Goal: Contribute content

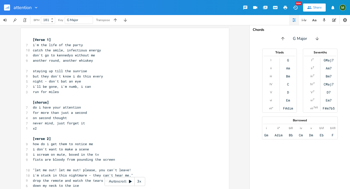
click at [290, 166] on div "Chords G Major Triads I ii iii IV V vi vii° G Am Bm C D Em F#dim Sevenths I 7 i…" at bounding box center [299, 107] width 100 height 164
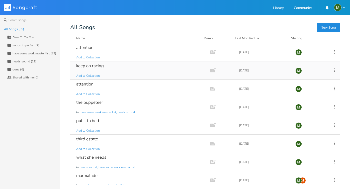
click at [95, 65] on div "keep on racing" at bounding box center [90, 66] width 28 height 4
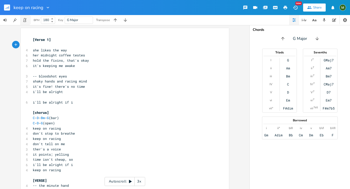
click at [27, 21] on icon "button" at bounding box center [25, 20] width 5 height 5
click at [47, 118] on span "C - D - Bm - G (bar)" at bounding box center [46, 117] width 26 height 5
type textarea "Em"
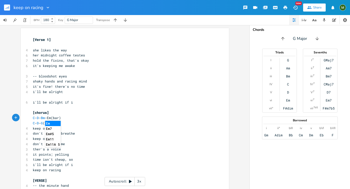
click at [84, 112] on pre "[chorus]" at bounding box center [122, 112] width 181 height 5
click at [49, 118] on span "C - D - [PERSON_NAME](bar)" at bounding box center [47, 117] width 28 height 5
type textarea "(with a high g"
type textarea ")"
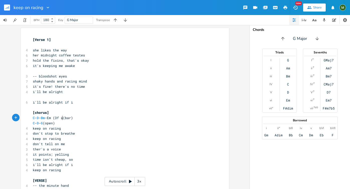
scroll to position [0, 10]
type textarea "(3f am7 form)"
type textarea "(bar)"
drag, startPoint x: 89, startPoint y: 117, endPoint x: 78, endPoint y: 117, distance: 11.5
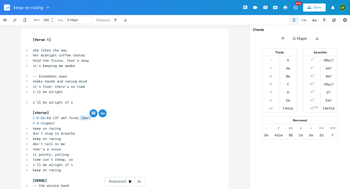
click at [78, 117] on pre "C - D - [PERSON_NAME] (3f am7 form) (bar)" at bounding box center [122, 117] width 181 height 5
click at [44, 117] on span "C - D - [PERSON_NAME] (3f am7 form)" at bounding box center [56, 117] width 46 height 5
paste textarea
click at [45, 119] on span "C - D - Bm (bar) -Em (3f am7 form)" at bounding box center [62, 117] width 58 height 5
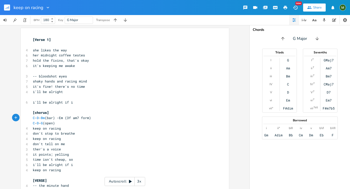
click at [131, 119] on pre "C - D - Bm (bar) -Em (3f am7 form)" at bounding box center [122, 117] width 181 height 5
click at [41, 122] on span "C - D - G (open)" at bounding box center [44, 123] width 22 height 5
type textarea "-G"
click at [67, 134] on span "don't stop to breathe" at bounding box center [54, 133] width 42 height 5
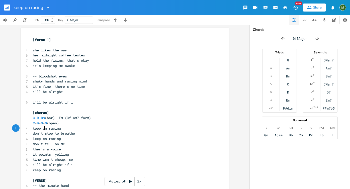
click at [43, 126] on span "keep on racing" at bounding box center [47, 128] width 28 height 5
click at [324, 19] on icon "button" at bounding box center [324, 20] width 5 height 5
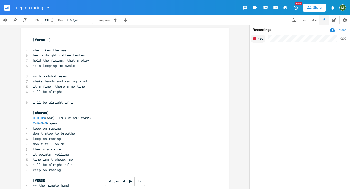
click at [255, 40] on icon "button" at bounding box center [254, 38] width 3 height 3
click at [260, 36] on button "End" at bounding box center [257, 39] width 15 height 8
click at [345, 57] on icon "button" at bounding box center [344, 57] width 3 height 4
click at [257, 38] on button "Rec" at bounding box center [257, 39] width 15 height 8
click at [257, 38] on button "End" at bounding box center [257, 39] width 15 height 8
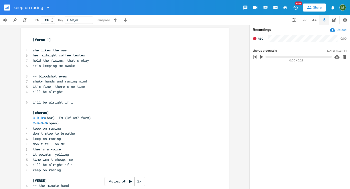
type input "chorus progression"
click at [286, 93] on ul "chorus progression [DATE] 7:13 PM 0:00 / 0:28" at bounding box center [299, 117] width 100 height 143
click at [64, 123] on pre "C - D - G - G (open)" at bounding box center [122, 122] width 181 height 5
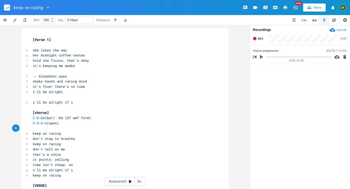
click at [85, 172] on pre "i'll be alright if i" at bounding box center [122, 169] width 181 height 5
click at [40, 154] on span "ther's a voice" at bounding box center [47, 154] width 28 height 5
type textarea "e"
click at [79, 166] on pre "time isn't cheap, so" at bounding box center [122, 164] width 181 height 5
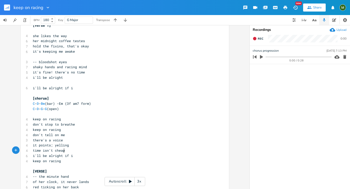
scroll to position [0, 0]
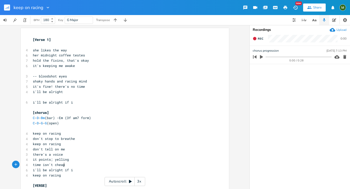
click at [99, 42] on pre "[Verse 1]" at bounding box center [122, 39] width 181 height 5
click at [81, 55] on span "her midnight coffee testes" at bounding box center [59, 55] width 52 height 5
type textarea "a"
type textarea "ates"
click at [80, 65] on pre "it's keeping me awake" at bounding box center [122, 65] width 181 height 5
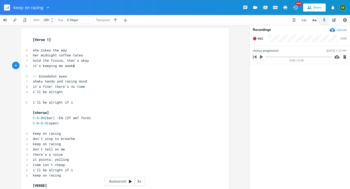
click at [76, 55] on span "her midnight coffee tates" at bounding box center [58, 55] width 50 height 5
click at [76, 63] on pre "it's keeping me awake" at bounding box center [122, 65] width 181 height 5
click at [74, 56] on span "her midnight coffee tates" at bounding box center [58, 55] width 50 height 5
type textarea "s"
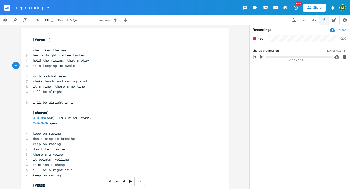
click at [84, 65] on pre "it's keeping me awake" at bounding box center [122, 65] width 181 height 5
click at [124, 103] on pre "i'll be alright if i" at bounding box center [122, 102] width 181 height 5
click at [260, 38] on span "Rec" at bounding box center [260, 39] width 6 height 4
click at [260, 38] on span "End" at bounding box center [260, 39] width 6 height 4
type input "verse 1"
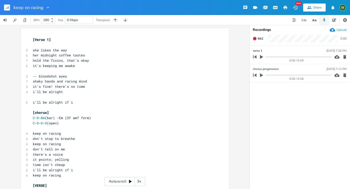
click at [276, 110] on ul "verse [DATE] 7:28 PM 0:00 / 0:29 chorus progression [DATE] 7:13 PM 0:00 / 0:28" at bounding box center [299, 117] width 100 height 143
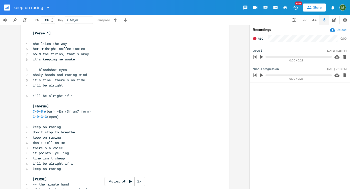
scroll to position [0, 0]
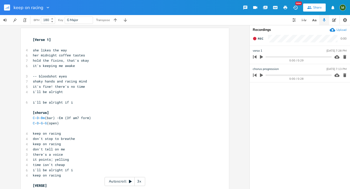
click at [44, 45] on pre "​" at bounding box center [122, 44] width 181 height 5
type textarea "d"
type textarea "D-G"
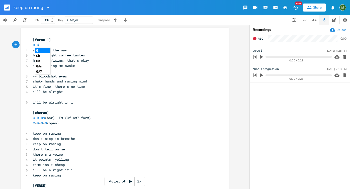
click at [67, 49] on pre "she likes the way" at bounding box center [122, 50] width 181 height 5
click at [49, 71] on pre "​" at bounding box center [122, 70] width 181 height 5
click at [35, 44] on span "D - G" at bounding box center [36, 45] width 6 height 5
type textarea "D-G-"
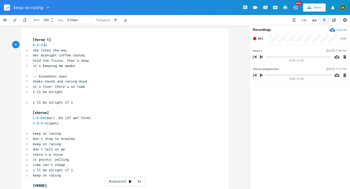
scroll to position [0, 7]
click at [70, 69] on pre "​" at bounding box center [122, 70] width 181 height 5
click at [51, 44] on pre "D - D - G - G" at bounding box center [122, 44] width 181 height 5
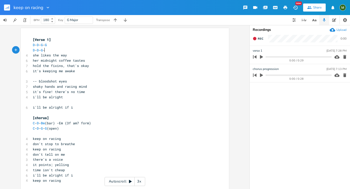
type textarea "D-D-G-G"
click at [69, 74] on pre "​" at bounding box center [122, 76] width 181 height 5
click at [56, 46] on pre "D - D - G - G" at bounding box center [122, 44] width 181 height 5
click at [54, 50] on pre "D - D - G - G" at bounding box center [122, 50] width 181 height 5
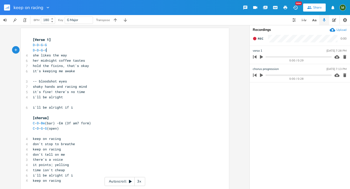
type textarea "D-D-G-G"
drag, startPoint x: 48, startPoint y: 49, endPoint x: 29, endPoint y: 50, distance: 18.5
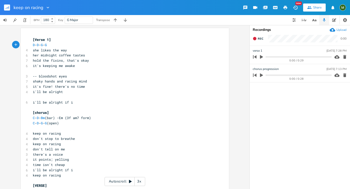
click at [36, 72] on pre "​" at bounding box center [122, 70] width 181 height 5
type textarea "D-D-G-G"
click at [63, 72] on pre "D - D - G - G" at bounding box center [122, 70] width 181 height 5
click at [73, 84] on span "it's fine! there's no time" at bounding box center [59, 86] width 52 height 5
click at [66, 66] on span "it's keeping me awake" at bounding box center [54, 65] width 42 height 5
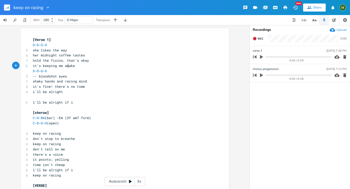
click at [53, 44] on pre "D - D - G - G" at bounding box center [122, 44] width 181 height 5
click at [48, 72] on pre "D - D - G - G" at bounding box center [122, 70] width 181 height 5
click at [50, 44] on pre "D - D - G - G" at bounding box center [122, 44] width 181 height 5
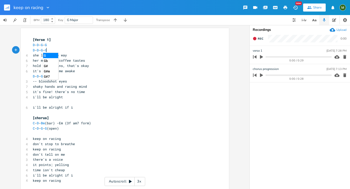
type textarea "D-D-G-G\"
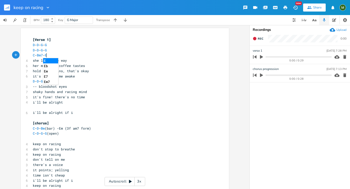
type textarea "C-Bm7-EM"
type textarea "(THAT WEIRD Em CHORD)-G"
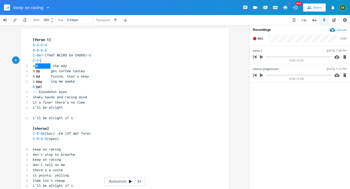
type textarea "C-D-G"
click at [131, 71] on pre "her midnight coffee tastes" at bounding box center [122, 70] width 181 height 5
type textarea "D-D-G-G"
drag, startPoint x: 49, startPoint y: 87, endPoint x: 18, endPoint y: 88, distance: 31.1
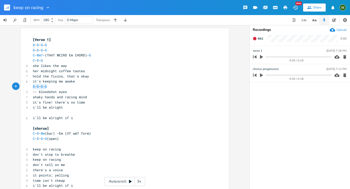
click at [18, 88] on div "D-D-G-G x [Verse 1] D - D - G - G D - D - G - G C - Bm7 -(THAT WEIRD Em CHORD)-…" at bounding box center [124, 107] width 249 height 164
click at [46, 62] on pre "C - D - G" at bounding box center [122, 60] width 181 height 5
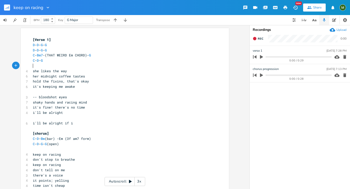
click at [96, 102] on pre "shaky hands and racing mind" at bounding box center [122, 102] width 181 height 5
click at [62, 111] on pre "i'll be alright" at bounding box center [122, 112] width 181 height 5
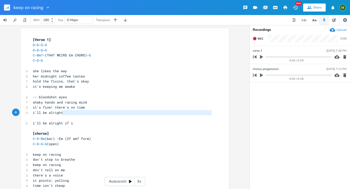
type textarea "i'll be alright"
drag, startPoint x: 61, startPoint y: 118, endPoint x: 29, endPoint y: 114, distance: 32.5
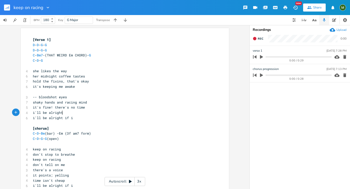
click at [61, 110] on pre "i'll be alright" at bounding box center [122, 112] width 181 height 5
type textarea "i'll be alright"
drag, startPoint x: 63, startPoint y: 111, endPoint x: 31, endPoint y: 111, distance: 32.1
click at [32, 111] on pre "i'll be alright" at bounding box center [122, 112] width 181 height 5
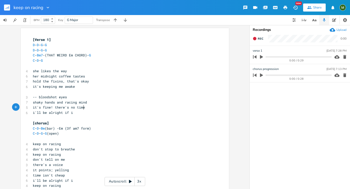
click at [87, 131] on pre "C - D - G - G (open)" at bounding box center [122, 133] width 181 height 5
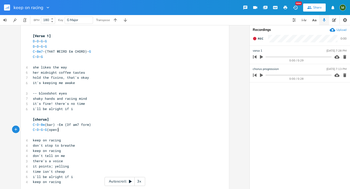
scroll to position [0, 0]
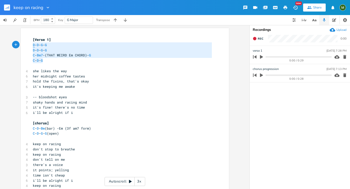
drag, startPoint x: 46, startPoint y: 60, endPoint x: 31, endPoint y: 46, distance: 20.0
type textarea "D-D-G-G D-D-G-G C-Bm7-(THAT WEIRD Em CHORD)-G C-D-G"
click at [96, 57] on pre "C - Bm7 -(THAT WEIRD Em CHORD)- G" at bounding box center [122, 55] width 181 height 5
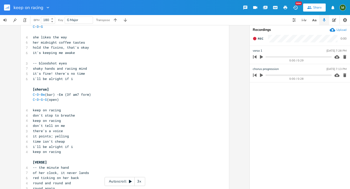
scroll to position [33, 0]
click at [259, 38] on span "Rec" at bounding box center [260, 39] width 6 height 4
click at [259, 38] on span "End" at bounding box center [260, 39] width 6 height 4
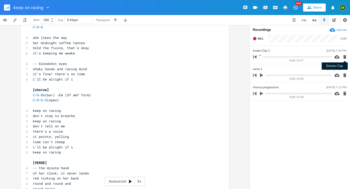
click at [345, 56] on icon "button" at bounding box center [344, 57] width 3 height 4
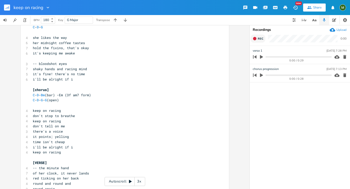
click at [259, 38] on span "Rec" at bounding box center [260, 39] width 6 height 4
click at [258, 37] on span "End" at bounding box center [260, 39] width 6 height 4
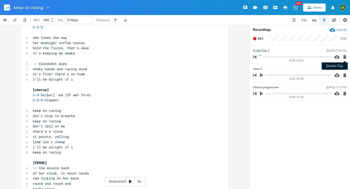
click at [344, 57] on icon "button" at bounding box center [344, 57] width 3 height 4
click at [344, 56] on icon "button" at bounding box center [344, 57] width 3 height 4
click at [257, 37] on button "Rec" at bounding box center [257, 39] width 15 height 8
click at [257, 37] on button "End" at bounding box center [257, 39] width 15 height 8
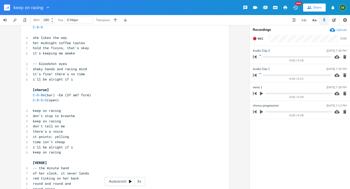
click at [344, 56] on icon "button" at bounding box center [344, 56] width 5 height 5
click at [259, 37] on span "Rec" at bounding box center [260, 39] width 6 height 4
click at [264, 35] on div "End 0:29" at bounding box center [299, 40] width 100 height 11
click at [256, 38] on button "End" at bounding box center [257, 39] width 15 height 8
type input "CHORUS MELODY"
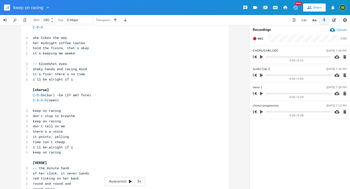
click at [283, 146] on ul "CHORUS MELODY [DATE] 7:36 PM 0:00 / 0:31 Audio Clip [DATE] 7:36 PM 0:00 / 0:00 …" at bounding box center [299, 117] width 100 height 143
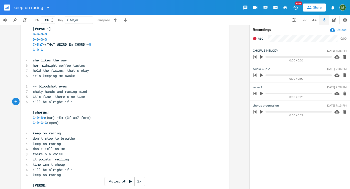
scroll to position [0, 0]
type textarea "i'll be alright if i"
drag, startPoint x: 30, startPoint y: 103, endPoint x: 91, endPoint y: 101, distance: 60.6
click at [91, 101] on pre "i'll be alright if i" at bounding box center [122, 101] width 181 height 5
type textarea "keep on racing"
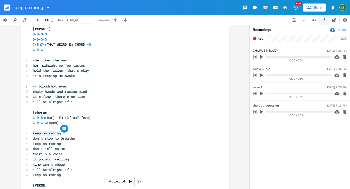
drag, startPoint x: 31, startPoint y: 132, endPoint x: 65, endPoint y: 132, distance: 34.3
click at [48, 137] on span "don't stop to breathe" at bounding box center [54, 138] width 42 height 5
click at [81, 118] on span "C - D - Bm (bar) -Em (3f am7 form)" at bounding box center [62, 117] width 58 height 5
type textarea "i'll be alright if i"
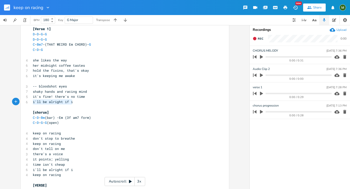
drag, startPoint x: 32, startPoint y: 102, endPoint x: 82, endPoint y: 100, distance: 50.6
click at [82, 100] on pre "i'll be alright if i" at bounding box center [122, 101] width 181 height 5
type textarea "cing"
drag, startPoint x: 50, startPoint y: 132, endPoint x: 59, endPoint y: 132, distance: 9.5
click at [59, 132] on pre "keep on racing" at bounding box center [122, 132] width 181 height 5
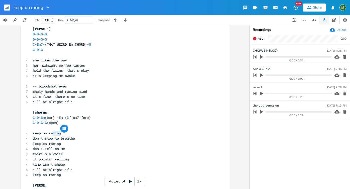
click at [60, 132] on div at bounding box center [64, 128] width 8 height 8
click at [36, 130] on pre "keep on racing" at bounding box center [122, 132] width 181 height 5
click at [33, 132] on span "keep on racing" at bounding box center [47, 133] width 28 height 5
type textarea "i'll be alright if i"
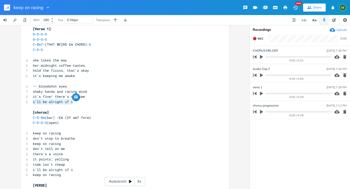
drag, startPoint x: 30, startPoint y: 103, endPoint x: 76, endPoint y: 102, distance: 46.1
click at [76, 102] on pre "i'll be alright if i" at bounding box center [122, 101] width 181 height 5
click at [61, 136] on pre "don't stop to breathe" at bounding box center [122, 138] width 181 height 5
type textarea "s"
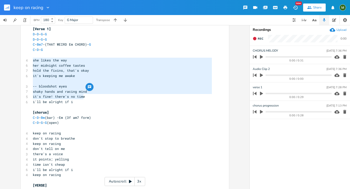
type textarea "she likes the way her midnight coffee tastes hold the fixins, that's okay it's …"
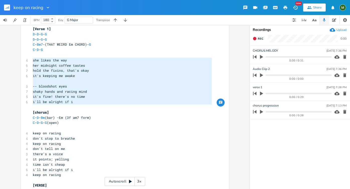
drag, startPoint x: 31, startPoint y: 61, endPoint x: 136, endPoint y: 106, distance: 114.3
click at [101, 88] on pre "-- bloodshot eyes" at bounding box center [122, 86] width 181 height 5
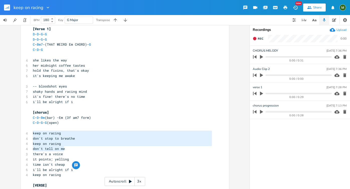
type textarea "keep on racing"
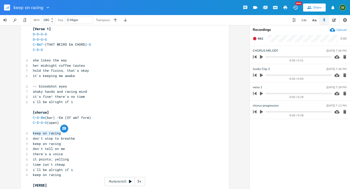
drag, startPoint x: 31, startPoint y: 133, endPoint x: 79, endPoint y: 134, distance: 47.6
click at [79, 134] on pre "keep on racing" at bounding box center [122, 132] width 181 height 5
click at [72, 173] on pre "keep on racing" at bounding box center [122, 174] width 181 height 5
type textarea "keep on racin"
type textarea "keep on racing"
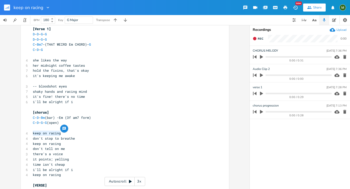
drag, startPoint x: 32, startPoint y: 134, endPoint x: 58, endPoint y: 133, distance: 25.8
click at [58, 134] on span "keep on racing" at bounding box center [47, 133] width 28 height 5
click at [58, 133] on span "keep on racing" at bounding box center [47, 133] width 28 height 5
type textarea "i'll be alright if i"
drag, startPoint x: 73, startPoint y: 102, endPoint x: 32, endPoint y: 102, distance: 40.6
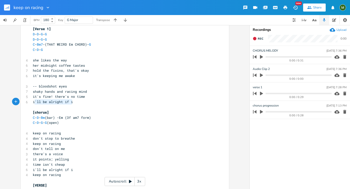
click at [32, 102] on pre "i'll be alright if i" at bounding box center [122, 101] width 181 height 5
click at [62, 147] on pre "don't tell on me" at bounding box center [122, 148] width 181 height 5
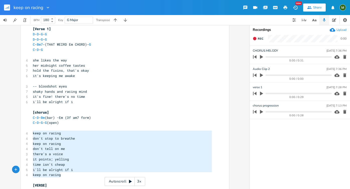
type textarea "keep on racing don't stop to breathe keep on racing don't tell on me there's a …"
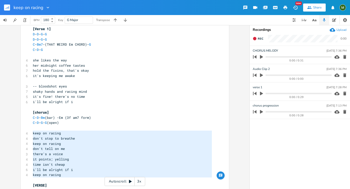
drag, startPoint x: 31, startPoint y: 132, endPoint x: 76, endPoint y: 179, distance: 65.2
click at [64, 139] on span "don't stop to breathe" at bounding box center [54, 138] width 42 height 5
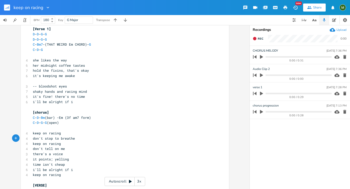
click at [95, 98] on pre "it's fine! there's no time" at bounding box center [122, 96] width 181 height 5
click at [98, 107] on pre "​" at bounding box center [122, 106] width 181 height 5
click at [71, 102] on pre "i'll be alright if i" at bounding box center [122, 101] width 181 height 5
type textarea "f i"
drag, startPoint x: 64, startPoint y: 102, endPoint x: 75, endPoint y: 102, distance: 11.3
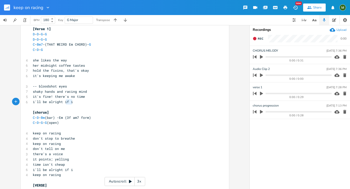
click at [75, 102] on pre "i'll be alright if i" at bounding box center [122, 101] width 181 height 5
type textarea "i'll be alright if i"
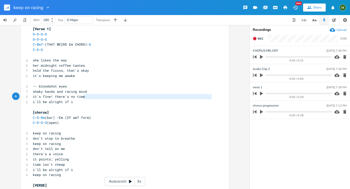
type textarea "i'll be alright if i"
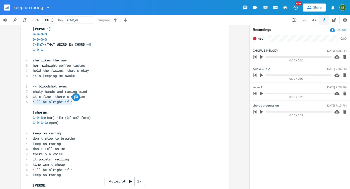
drag, startPoint x: 31, startPoint y: 102, endPoint x: 86, endPoint y: 101, distance: 55.6
click at [86, 101] on pre "i'll be alright if i" at bounding box center [122, 101] width 181 height 5
click at [33, 104] on span "i'll be alright if i" at bounding box center [53, 101] width 40 height 5
click at [33, 134] on span "keep on racing" at bounding box center [47, 133] width 28 height 5
type textarea "i'll be alright if i"
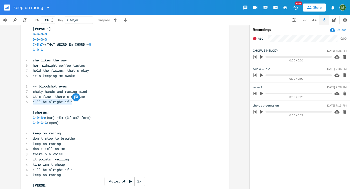
drag, startPoint x: 74, startPoint y: 102, endPoint x: 27, endPoint y: 103, distance: 47.1
click at [94, 103] on pre "i'll be alright if i" at bounding box center [122, 101] width 181 height 5
type textarea "--"
drag, startPoint x: 31, startPoint y: 86, endPoint x: 36, endPoint y: 87, distance: 4.9
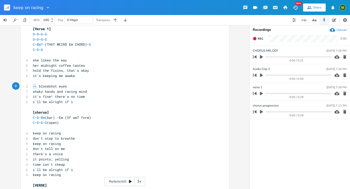
click at [36, 87] on span "-- bloodshot eyes" at bounding box center [50, 86] width 34 height 5
click at [68, 69] on span "hold the fixins, that's okay" at bounding box center [61, 70] width 56 height 5
click at [57, 102] on span "i'll be alright if i" at bounding box center [53, 101] width 40 height 5
type textarea "if i"
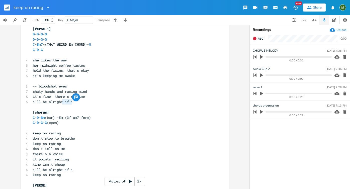
drag, startPoint x: 74, startPoint y: 102, endPoint x: 61, endPoint y: 101, distance: 13.1
click at [61, 101] on pre "i'll be alright if i" at bounding box center [122, 101] width 181 height 5
type textarea "i'll be alright"
click at [88, 98] on pre "it's fine! there's no time" at bounding box center [122, 96] width 181 height 5
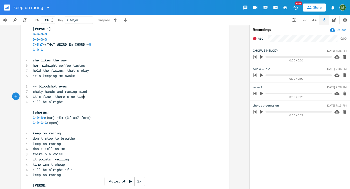
click at [65, 100] on pre "i'll be alright" at bounding box center [122, 101] width 181 height 5
type textarea "i'll be alright"
drag, startPoint x: 66, startPoint y: 103, endPoint x: 28, endPoint y: 101, distance: 37.9
click at [76, 105] on pre "​" at bounding box center [122, 106] width 181 height 5
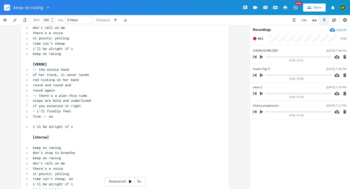
scroll to position [131, 0]
click at [67, 125] on span "i'll be alright if i" at bounding box center [53, 126] width 40 height 5
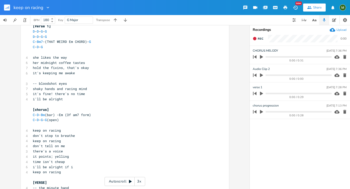
scroll to position [12, 0]
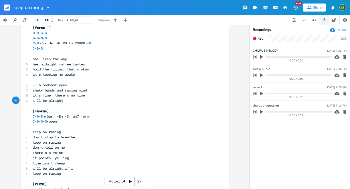
click at [63, 100] on pre "i'll be alright" at bounding box center [122, 100] width 181 height 5
click at [84, 110] on pre "[chorus]" at bounding box center [122, 110] width 181 height 5
click at [85, 119] on pre "C - D - G - G (open)" at bounding box center [122, 121] width 181 height 5
click at [75, 99] on pre "i'll be alright" at bounding box center [122, 100] width 181 height 5
click at [75, 106] on pre "​" at bounding box center [122, 105] width 181 height 5
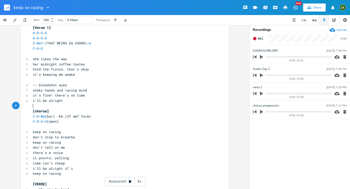
click at [93, 60] on pre "she likes the way" at bounding box center [122, 58] width 181 height 5
click at [70, 99] on pre "i'll be alright" at bounding box center [122, 100] width 181 height 5
type textarea "IF I"
click at [33, 99] on span "i'll be alright IF I" at bounding box center [53, 100] width 40 height 5
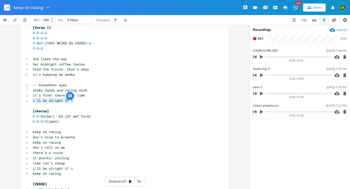
type textarea "i'll be alright IF I"
drag, startPoint x: 31, startPoint y: 100, endPoint x: 77, endPoint y: 100, distance: 45.3
click at [77, 100] on pre "i'll be alright IF I" at bounding box center [122, 100] width 181 height 5
click at [34, 94] on span "it's fine! there's no time" at bounding box center [59, 95] width 52 height 5
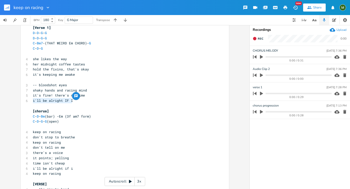
type textarea "i'll be alright IF I"
click at [52, 104] on pre "​" at bounding box center [122, 105] width 181 height 5
type textarea "-- bloodshot eyes"
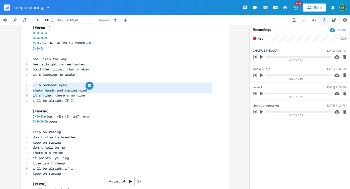
type textarea "-- bloodshot eyes shaky hands and racing mind it's fine!"
drag, startPoint x: 31, startPoint y: 85, endPoint x: 52, endPoint y: 95, distance: 22.7
click at [52, 95] on span "it's fine! there's no time" at bounding box center [59, 95] width 52 height 5
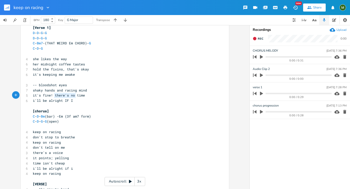
type textarea "there's no time i'll be alright IF I"
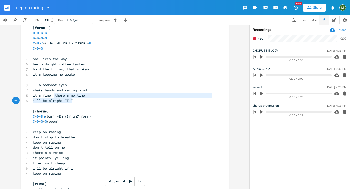
click at [93, 94] on pre "it's fine! there's no time" at bounding box center [122, 95] width 181 height 5
type textarea "there's no time i'll be alright IF I"
drag, startPoint x: 74, startPoint y: 100, endPoint x: 52, endPoint y: 95, distance: 22.2
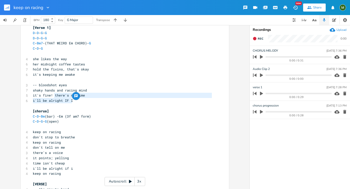
click at [53, 101] on span "i'll be alright IF I" at bounding box center [53, 100] width 40 height 5
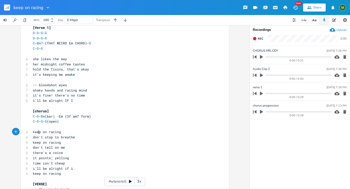
click at [38, 132] on span "keep on racing" at bounding box center [47, 131] width 28 height 5
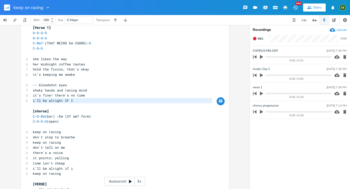
type textarea "i'll be alright IF I"
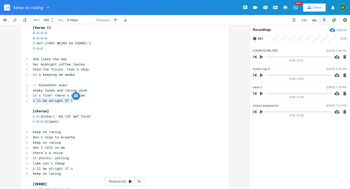
drag, startPoint x: 31, startPoint y: 103, endPoint x: 73, endPoint y: 103, distance: 41.8
click at [73, 103] on pre "​" at bounding box center [122, 105] width 181 height 5
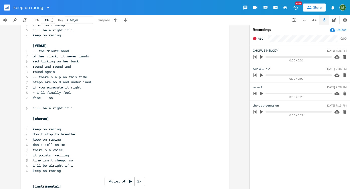
scroll to position [152, 0]
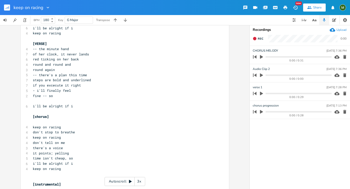
click at [54, 69] on pre "round again" at bounding box center [122, 69] width 181 height 5
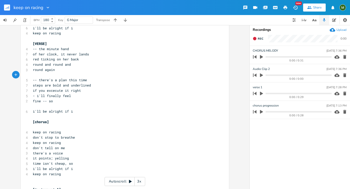
click at [60, 85] on span "steps are bold and underlined" at bounding box center [62, 85] width 58 height 5
click at [53, 101] on pre "fine -- so" at bounding box center [122, 100] width 181 height 5
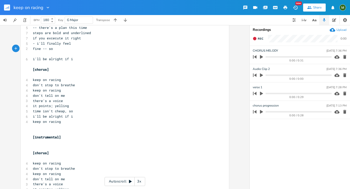
scroll to position [204, 0]
click at [57, 116] on span "i'll be alright if i" at bounding box center [53, 116] width 40 height 5
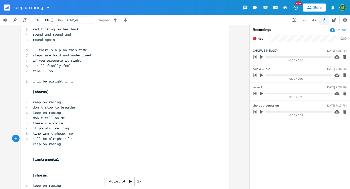
scroll to position [181, 0]
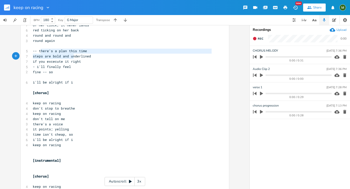
type textarea "here's a plan this time steps are bold and underlined"
drag, startPoint x: 38, startPoint y: 50, endPoint x: 89, endPoint y: 57, distance: 51.7
click at [89, 57] on div "[Verse 1] D - D - G - G D - D - G - G C - Bm7 -(THAT WEIRD Em CHORD)- G C - D -…" at bounding box center [122, 74] width 181 height 437
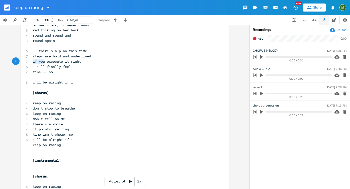
drag, startPoint x: 43, startPoint y: 62, endPoint x: 32, endPoint y: 61, distance: 10.8
click at [33, 61] on span "if you excecute it right" at bounding box center [57, 61] width 48 height 5
type textarea "IT'S FINE"
type textarea "i'll finally feel fine -- so"
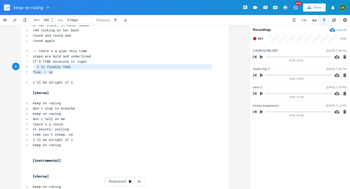
drag, startPoint x: 51, startPoint y: 70, endPoint x: 32, endPoint y: 69, distance: 18.4
click at [32, 69] on div "[Verse 1] D - D - G - G D - D - G - G C - Bm7 -(THAT WEIRD Em CHORD)- G C - D -…" at bounding box center [122, 74] width 181 height 437
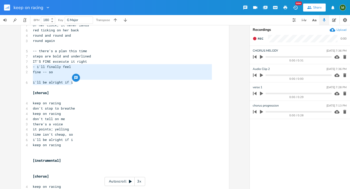
drag, startPoint x: 72, startPoint y: 83, endPoint x: 30, endPoint y: 66, distance: 45.6
click at [32, 66] on div "[Verse 1] D - D - G - G D - D - G - G C - Bm7 -(THAT WEIRD Em CHORD)- G C - D -…" at bounding box center [122, 74] width 181 height 437
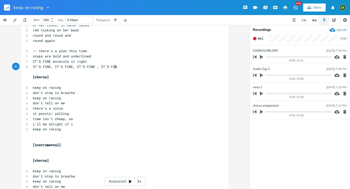
type textarea "IT'S FINE, IT'S FINE, IT'S FINE , IT'S FINE"
click at [94, 67] on span "IT'S FINE, IT'S FINE, IT'S FINE , IT'S FINE" at bounding box center [76, 66] width 86 height 5
click at [48, 62] on span "IT'S FINE excecute it right" at bounding box center [60, 61] width 54 height 5
type textarea ","
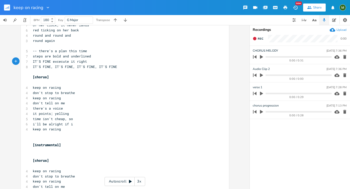
scroll to position [0, 1]
click at [124, 65] on pre "IT'S FINE, IT'S FINE, IT'S FINE, IT'S FINE" at bounding box center [122, 66] width 181 height 5
type textarea "I"
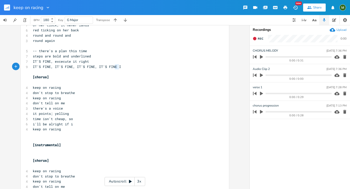
drag, startPoint x: 117, startPoint y: 66, endPoint x: 114, endPoint y: 66, distance: 3.0
click at [114, 66] on span "IT'S FINE, IT'S FINE, IT'S FINE, IT'S FINE I" at bounding box center [77, 66] width 88 height 5
click at [113, 67] on span "IT'S FINE, IT'S FINE, IT'S FINE, IT'S FINE I" at bounding box center [77, 66] width 88 height 5
type textarea "I"
click at [116, 67] on span "IT'S FINE, IT'S FINE, IT'S FINE, IT'S FINE I" at bounding box center [77, 66] width 88 height 5
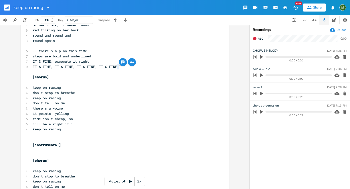
click at [36, 88] on span "keep on racing" at bounding box center [47, 87] width 28 height 5
type textarea "keep"
click at [36, 88] on span "keep on racing" at bounding box center [47, 87] width 28 height 5
click at [48, 95] on pre "don't stop to breathe" at bounding box center [122, 92] width 181 height 5
click at [34, 88] on span "keep on racing" at bounding box center [47, 87] width 28 height 5
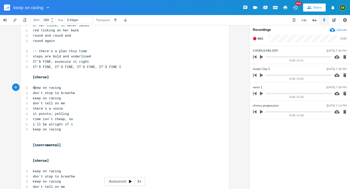
click at [34, 88] on span "keep on racing" at bounding box center [47, 87] width 28 height 5
type textarea "n"
click at [44, 87] on span "keep on racing" at bounding box center [47, 87] width 28 height 5
click at [120, 68] on pre "IT'S FINE, IT'S FINE, IT'S FINE, IT'S FINE I" at bounding box center [122, 66] width 181 height 5
click at [35, 87] on span "keep on racing" at bounding box center [47, 87] width 28 height 5
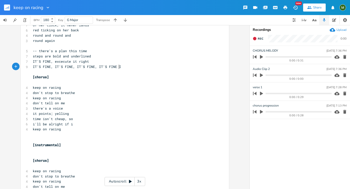
type textarea "keep"
click at [35, 87] on span "keep on racing" at bounding box center [47, 87] width 28 height 5
click at [138, 65] on pre "IT'S FINE, IT'S FINE, IT'S FINE, IT'S FINE I" at bounding box center [122, 66] width 181 height 5
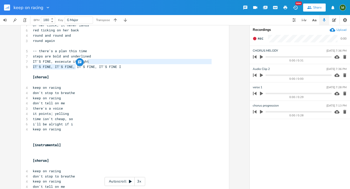
type textarea "IT'S FINE, IT'S FINE I"
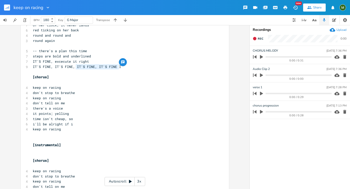
drag, startPoint x: 74, startPoint y: 66, endPoint x: 132, endPoint y: 66, distance: 58.8
click at [132, 66] on pre "IT'S FINE, IT'S FINE, IT'S FINE, IT'S FINE I" at bounding box center [122, 66] width 181 height 5
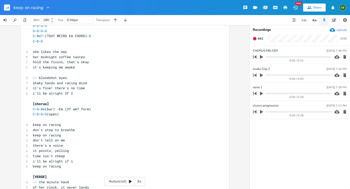
click at [132, 66] on pre "it's keeping me awake" at bounding box center [122, 67] width 181 height 5
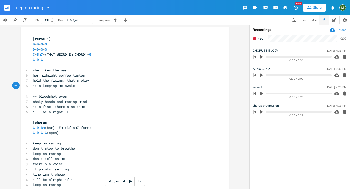
scroll to position [1, 0]
type textarea "e alright IF I"
drag, startPoint x: 43, startPoint y: 114, endPoint x: 75, endPoint y: 113, distance: 31.8
click at [75, 113] on pre "i'll be alright IF I" at bounding box center [122, 111] width 181 height 5
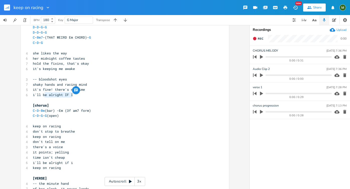
scroll to position [26, 0]
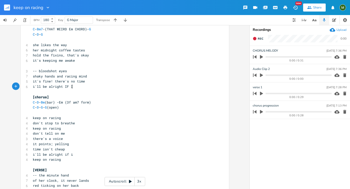
click at [85, 85] on pre "i'll be alright IF I" at bounding box center [122, 86] width 181 height 5
click at [36, 118] on span "keep on racing" at bounding box center [47, 117] width 28 height 5
type textarea "keep"
click at [36, 118] on span "keep on racing" at bounding box center [47, 117] width 28 height 5
click at [99, 115] on pre "​" at bounding box center [122, 112] width 181 height 5
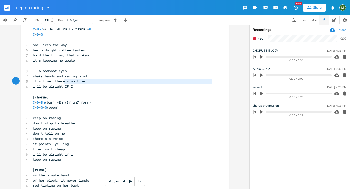
type textarea "e"
type textarea "i'll be alright IF I"
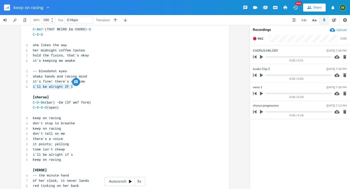
drag, startPoint x: 30, startPoint y: 86, endPoint x: 102, endPoint y: 88, distance: 72.1
click at [102, 88] on pre "i'll be alright IF I" at bounding box center [122, 86] width 181 height 5
click at [102, 105] on pre "C - D - G - G (open)" at bounding box center [122, 107] width 181 height 5
click at [33, 44] on span "she likes the way" at bounding box center [50, 45] width 34 height 5
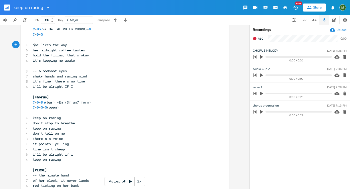
click at [33, 44] on span "she likes the way" at bounding box center [50, 45] width 34 height 5
type textarea "I"
click at [45, 44] on span "I likes the way" at bounding box center [48, 45] width 30 height 5
type textarea "E"
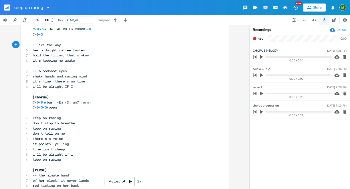
scroll to position [0, 2]
click at [35, 50] on span "her midnight coffee tastes" at bounding box center [59, 50] width 52 height 5
type textarea "MY"
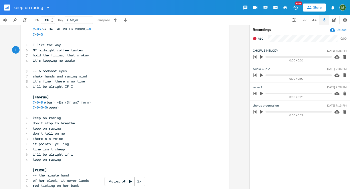
click at [94, 71] on pre "-- bloodshot eyes" at bounding box center [122, 70] width 181 height 5
click at [53, 82] on span "it's fine! there's no time" at bounding box center [59, 81] width 52 height 5
click at [87, 101] on span "C - D - Bm (bar) -Em (3f am7 form)" at bounding box center [62, 102] width 58 height 5
click at [39, 180] on span "of her clock, it never lands" at bounding box center [61, 180] width 56 height 5
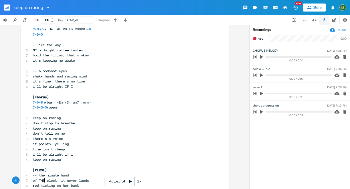
type textarea "THE"
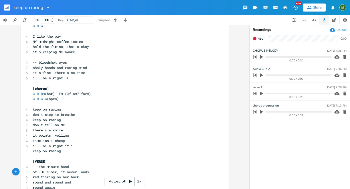
scroll to position [36, 0]
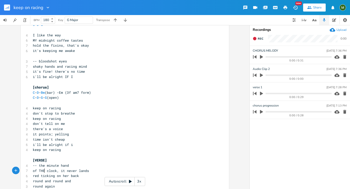
click at [63, 176] on span "red ticking on her back" at bounding box center [56, 175] width 46 height 5
type textarea "MY"
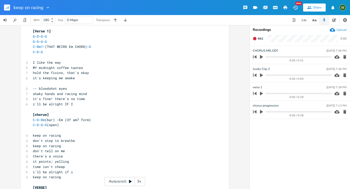
scroll to position [14, 0]
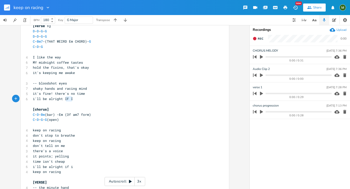
type textarea "IF I"
drag, startPoint x: 72, startPoint y: 99, endPoint x: 62, endPoint y: 99, distance: 9.8
click at [62, 99] on pre "i'll be alright IF I" at bounding box center [122, 98] width 181 height 5
click at [62, 99] on span "i'll be alright IF I" at bounding box center [53, 98] width 40 height 5
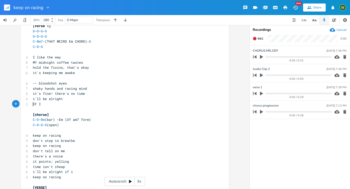
click at [76, 77] on pre "​" at bounding box center [122, 77] width 181 height 5
click at [92, 110] on pre "​" at bounding box center [122, 109] width 181 height 5
type textarea "IF I"
drag, startPoint x: 32, startPoint y: 104, endPoint x: 40, endPoint y: 103, distance: 8.3
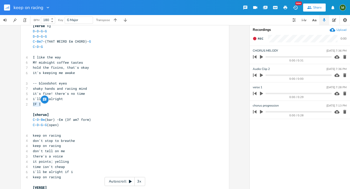
click at [51, 101] on pre "IF I" at bounding box center [122, 103] width 181 height 5
click at [45, 104] on pre "IF I" at bounding box center [122, 103] width 181 height 5
drag, startPoint x: 30, startPoint y: 98, endPoint x: 49, endPoint y: 101, distance: 18.9
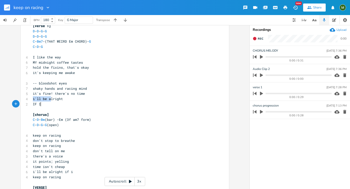
scroll to position [0, 0]
type textarea "i'll be alright IF I"
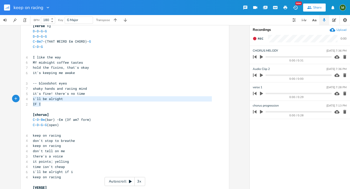
drag, startPoint x: 44, startPoint y: 106, endPoint x: 28, endPoint y: 101, distance: 16.9
click at [54, 103] on pre "IF I" at bounding box center [122, 103] width 181 height 5
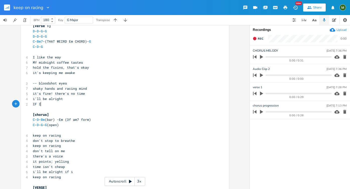
click at [87, 136] on pre "keep on racing" at bounding box center [122, 135] width 181 height 5
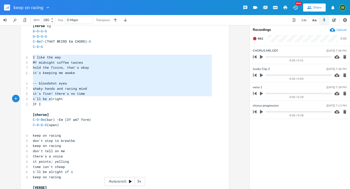
type textarea "I like the way MY midnight coffee tastes hold the fixins, that's okay it's keep…"
drag, startPoint x: 30, startPoint y: 58, endPoint x: 49, endPoint y: 102, distance: 48.2
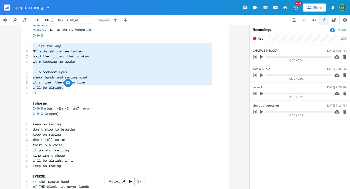
scroll to position [29, 0]
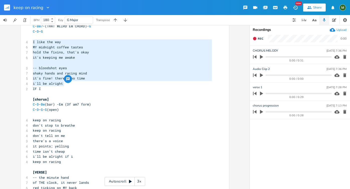
click at [45, 75] on pre "shaky hands and racing mind" at bounding box center [122, 73] width 181 height 5
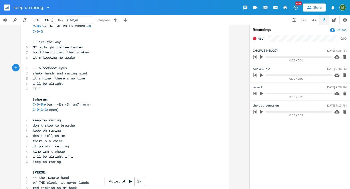
type textarea "loodshot eyes shaky hands and racing mind it's fine! there's no time i'll be al…"
drag, startPoint x: 39, startPoint y: 69, endPoint x: 59, endPoint y: 87, distance: 27.1
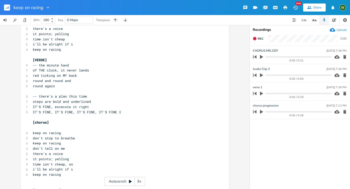
scroll to position [141, 0]
type textarea "are bold and underlined IT'S FINE, excecute it right IT'S FINE, IT'S FINE, IT'S…"
drag, startPoint x: 41, startPoint y: 103, endPoint x: 99, endPoint y: 112, distance: 58.5
click at [99, 112] on div "[Verse 1] D - D - G - G D - D - G - G C - Bm7 -(THAT WEIRD Em CHORD)- G C - D -…" at bounding box center [122, 109] width 181 height 427
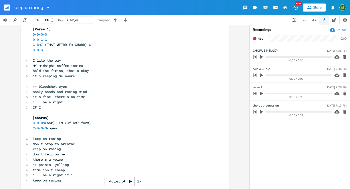
scroll to position [10, 0]
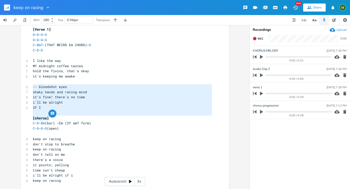
type textarea "-- bloodshot eyes shaky hands and racing mind it's fine! there's no time i'll b…"
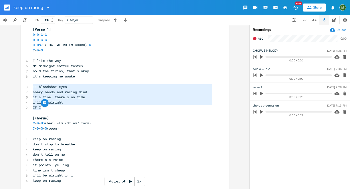
drag, startPoint x: 32, startPoint y: 87, endPoint x: 73, endPoint y: 106, distance: 44.9
click at [58, 97] on span "it's fine! there's no time" at bounding box center [59, 97] width 52 height 5
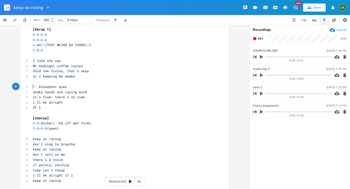
click at [33, 86] on span "-- bloodshot eyes" at bounding box center [50, 86] width 34 height 5
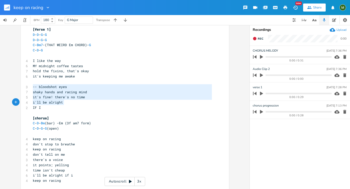
type textarea "-- bloodshot eyes shaky hands and racing mind it's fine! there's no time i'll b…"
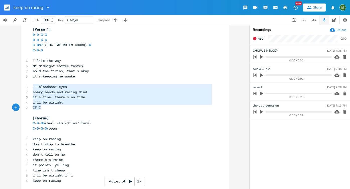
drag, startPoint x: 32, startPoint y: 86, endPoint x: 64, endPoint y: 105, distance: 37.7
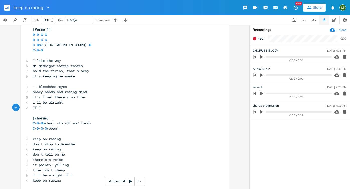
click at [64, 105] on pre "IF I" at bounding box center [122, 107] width 181 height 5
type textarea "I like t"
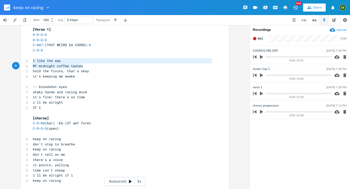
type textarea "I like the way MY midnight coffee tastes hold the fixins, that's okay it's keep…"
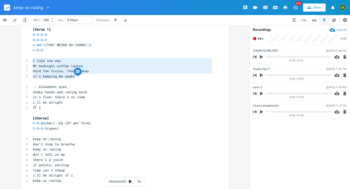
drag, startPoint x: 30, startPoint y: 61, endPoint x: 89, endPoint y: 77, distance: 60.9
click at [88, 77] on pre "it's keeping me awake" at bounding box center [122, 76] width 181 height 5
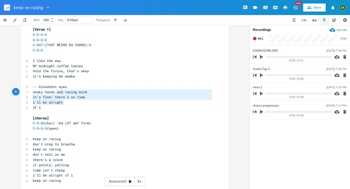
type textarea "shot eyes shaky hands and racing mind it's fine! there's no time i'll be alright"
drag, startPoint x: 68, startPoint y: 102, endPoint x: 47, endPoint y: 84, distance: 27.5
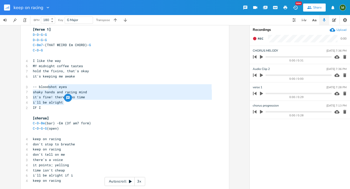
click at [36, 69] on span "hold the fixins, that's okay" at bounding box center [61, 71] width 56 height 5
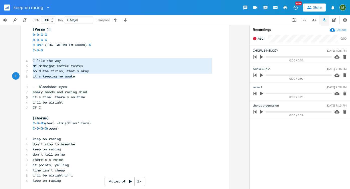
type textarea "I like the way MY midnight coffee tastes hold the fixins, that's okay it's keep…"
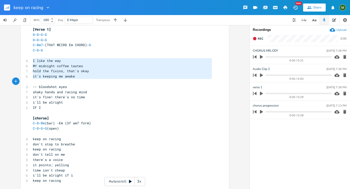
drag, startPoint x: 30, startPoint y: 60, endPoint x: 77, endPoint y: 80, distance: 51.6
click at [33, 60] on span "I like the way" at bounding box center [47, 60] width 28 height 5
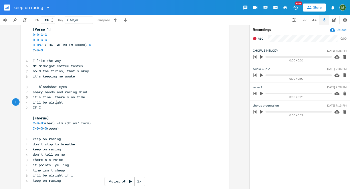
click at [55, 101] on span "i'll be alright" at bounding box center [48, 102] width 30 height 5
click at [49, 111] on pre "​" at bounding box center [122, 112] width 181 height 5
click at [99, 163] on pre "it points; yelling" at bounding box center [122, 164] width 181 height 5
click at [68, 74] on pre "it's keeping me awake" at bounding box center [122, 76] width 181 height 5
click at [54, 93] on span "shaky hands and racing mind" at bounding box center [60, 92] width 54 height 5
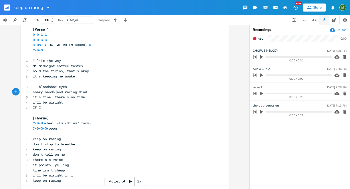
type textarea "y"
click at [58, 61] on span "I like the way" at bounding box center [47, 60] width 28 height 5
click at [33, 60] on span "I like the way" at bounding box center [47, 60] width 28 height 5
click at [77, 74] on pre "it's keeping me awake" at bounding box center [122, 76] width 181 height 5
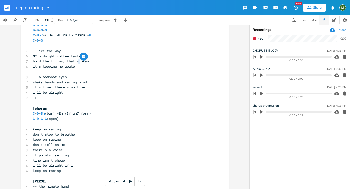
scroll to position [20, 0]
click at [32, 52] on pre "I like the way" at bounding box center [122, 51] width 181 height 5
type textarea "- -"
click at [76, 80] on pre "shaky hands and racing mind" at bounding box center [122, 82] width 181 height 5
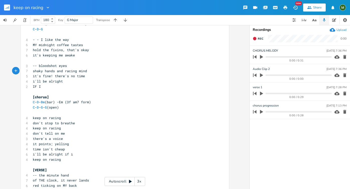
scroll to position [35, 0]
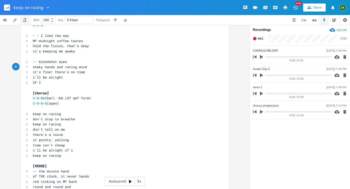
click at [25, 20] on icon "button" at bounding box center [26, 19] width 2 height 3
click at [46, 20] on input "180" at bounding box center [45, 20] width 8 height 5
type input "160"
click at [15, 99] on div "x [Verse 1] D - D - G - G D - D - G - G C - Bm7 -(THAT WEIRD Em CHORD)- G C - D…" at bounding box center [124, 107] width 249 height 164
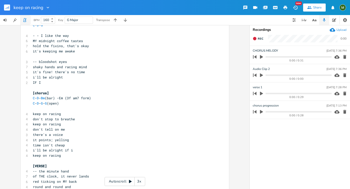
click at [25, 20] on icon "button" at bounding box center [26, 19] width 2 height 3
click at [259, 109] on button "button" at bounding box center [261, 112] width 7 height 8
click at [262, 111] on icon "button" at bounding box center [261, 112] width 4 height 4
click at [261, 56] on icon "button" at bounding box center [261, 57] width 3 height 4
click at [262, 56] on icon "button" at bounding box center [261, 56] width 3 height 3
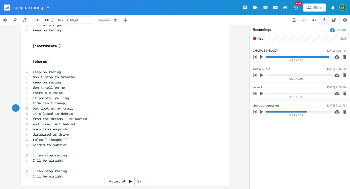
scroll to position [0, 0]
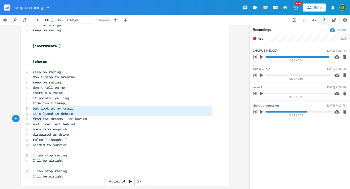
type textarea "but look at my trail it's lined in debris from the dreams I've buried and lives…"
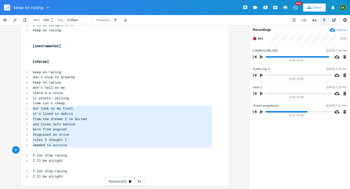
drag, startPoint x: 31, startPoint y: 108, endPoint x: 69, endPoint y: 151, distance: 56.8
click at [69, 151] on pre "​" at bounding box center [122, 149] width 181 height 5
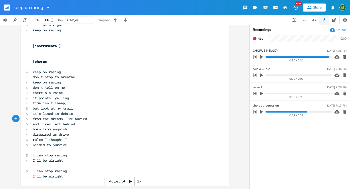
click at [37, 117] on span "from the dreams I've buried" at bounding box center [60, 118] width 54 height 5
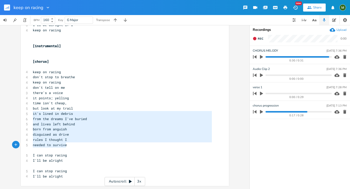
type textarea "it's lined in debris from the dreams I've buried and lives left behind born fro…"
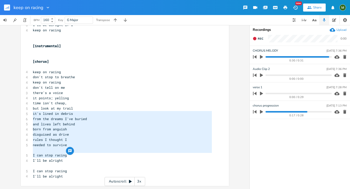
drag, startPoint x: 32, startPoint y: 114, endPoint x: 77, endPoint y: 154, distance: 59.8
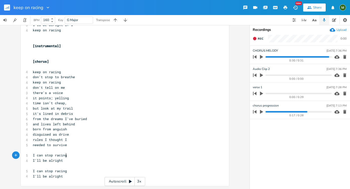
click at [77, 154] on pre "I can stop racing" at bounding box center [122, 155] width 181 height 5
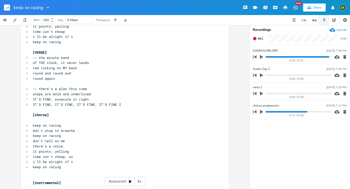
scroll to position [150, 0]
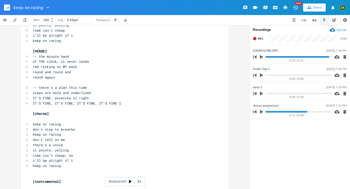
click at [35, 126] on span "keep on racing" at bounding box center [47, 124] width 28 height 5
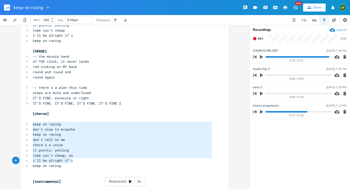
type textarea "keep on racing don't stop to breathe keep on racing don't tell on me there's a …"
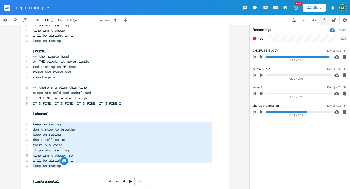
drag, startPoint x: 32, startPoint y: 123, endPoint x: 75, endPoint y: 164, distance: 58.8
click at [75, 164] on div "[Verse 1] D - D - G - G D - D - G - G C - Bm7 -(THAT WEIRD Em CHORD)- G C - D -…" at bounding box center [122, 100] width 181 height 427
click at [89, 147] on pre "there's a voice" at bounding box center [122, 144] width 181 height 5
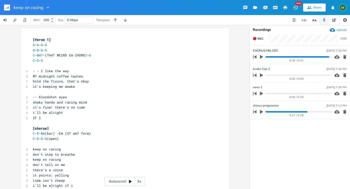
scroll to position [121, 0]
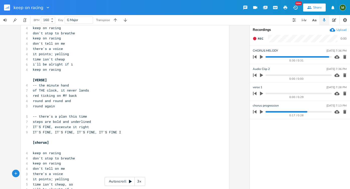
click at [48, 19] on input "160" at bounding box center [45, 20] width 8 height 5
click at [26, 19] on icon "button" at bounding box center [24, 20] width 3 height 4
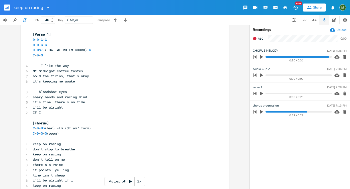
scroll to position [0, 0]
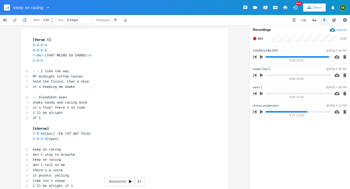
click at [49, 20] on input "140" at bounding box center [45, 20] width 8 height 5
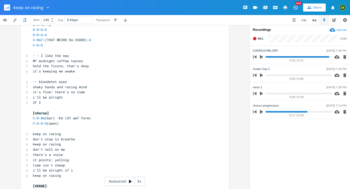
scroll to position [16, 0]
type input "145"
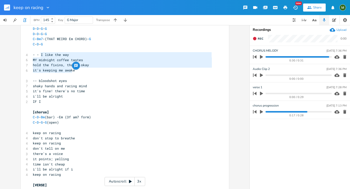
type textarea "I like the way MY midnight coffee tastes hold the fixins, that's okay it's keep…"
drag, startPoint x: 40, startPoint y: 54, endPoint x: 74, endPoint y: 71, distance: 38.6
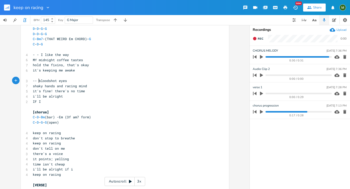
type textarea "bloodshot eyes shaky hands and racing mind it's fine! there's no time i'll be a…"
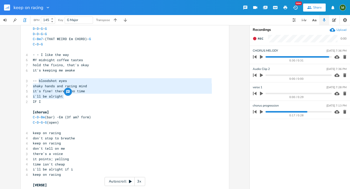
drag, startPoint x: 37, startPoint y: 81, endPoint x: 67, endPoint y: 97, distance: 33.6
click at [44, 81] on span "-- bloodshot eyes" at bounding box center [50, 80] width 34 height 5
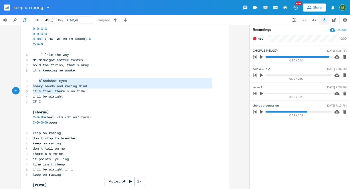
type textarea "bloodshot eyes shaky hands and racing mind it's fine! there's no time i'll be a…"
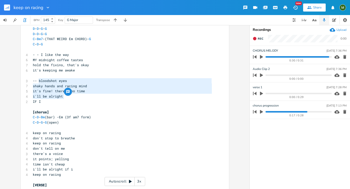
drag, startPoint x: 37, startPoint y: 81, endPoint x: 67, endPoint y: 98, distance: 34.2
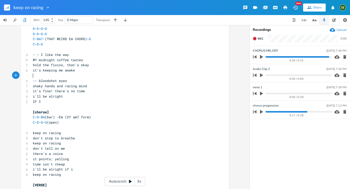
click at [44, 76] on pre "​" at bounding box center [122, 75] width 181 height 5
click at [51, 79] on span "-- bloodshot eyes" at bounding box center [50, 80] width 34 height 5
click at [25, 18] on icon "button" at bounding box center [24, 20] width 3 height 4
click at [262, 91] on button "button" at bounding box center [261, 93] width 7 height 8
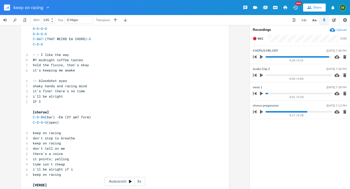
click at [260, 93] on icon "button" at bounding box center [261, 94] width 3 height 4
click at [53, 22] on icon at bounding box center [52, 21] width 2 height 1
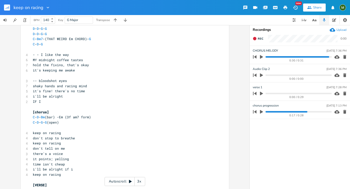
click at [53, 22] on icon at bounding box center [52, 21] width 2 height 1
click at [26, 20] on icon "button" at bounding box center [24, 20] width 3 height 4
click at [49, 18] on input "140" at bounding box center [45, 20] width 8 height 5
click at [7, 84] on div "x [Verse 1] D - D - G - G D - D - G - G C - Bm7 -(THAT WEIRD Em CHORD)- G C - D…" at bounding box center [124, 107] width 249 height 164
click at [48, 20] on input "130" at bounding box center [45, 20] width 8 height 5
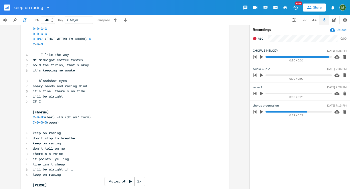
type input "140"
click at [94, 69] on pre "it's keeping me awake" at bounding box center [122, 70] width 181 height 5
click at [47, 76] on pre "​" at bounding box center [122, 75] width 181 height 5
type textarea "shot"
drag, startPoint x: 54, startPoint y: 81, endPoint x: 47, endPoint y: 82, distance: 7.3
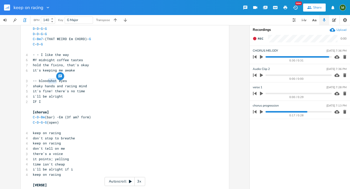
click at [47, 82] on span "-- bloodshot eyes" at bounding box center [50, 80] width 34 height 5
type textarea "bloodshot eyes shaky hands and racing mind"
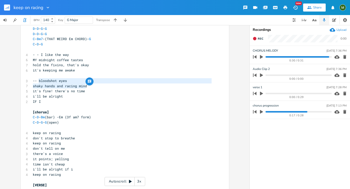
drag, startPoint x: 37, startPoint y: 80, endPoint x: 92, endPoint y: 85, distance: 55.1
click at [51, 92] on span "it's fine! there's no time" at bounding box center [59, 91] width 52 height 5
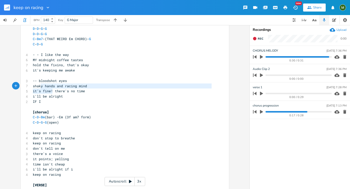
type textarea "bloodshot eyes shaky hands and racing mind it's fine!"
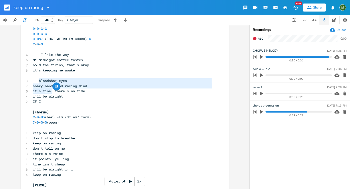
drag, startPoint x: 50, startPoint y: 92, endPoint x: 36, endPoint y: 81, distance: 17.4
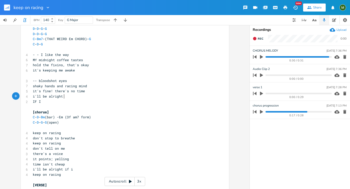
click at [103, 96] on pre "i'll be alright" at bounding box center [122, 96] width 181 height 5
click at [49, 19] on input "140" at bounding box center [45, 20] width 8 height 5
type input "135"
click at [82, 73] on pre "​" at bounding box center [122, 75] width 181 height 5
click at [25, 21] on icon "button" at bounding box center [25, 20] width 5 height 5
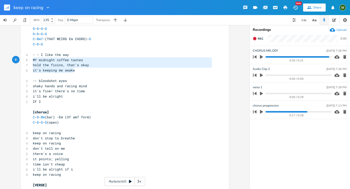
type textarea "- - I like the way MY midnight coffee tastes hold the fixins, that's okay it's …"
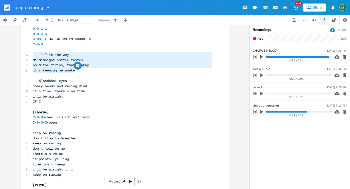
drag, startPoint x: 80, startPoint y: 73, endPoint x: 29, endPoint y: 55, distance: 53.7
click at [62, 71] on span "it's keeping me awake" at bounding box center [54, 70] width 42 height 5
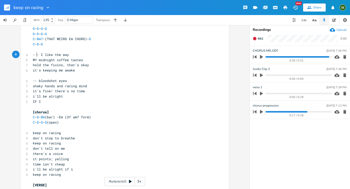
type textarea "- I like the way MY midnight coffee tastes hold the fixins, that's okay it's ke…"
drag, startPoint x: 36, startPoint y: 55, endPoint x: 63, endPoint y: 70, distance: 31.3
type textarea "aky hands and racing mind it's fine! there's no time i'll be alright"
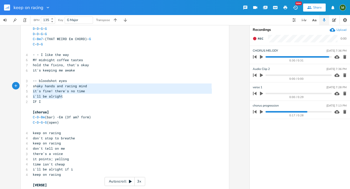
drag, startPoint x: 61, startPoint y: 97, endPoint x: 35, endPoint y: 85, distance: 27.7
click at [33, 80] on span "-- bloodshot eyes" at bounding box center [50, 80] width 34 height 5
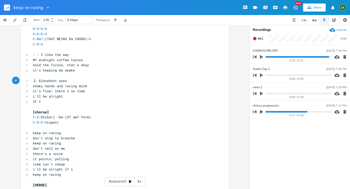
click at [75, 67] on span "hold the fixins, that's okay" at bounding box center [61, 65] width 56 height 5
click at [33, 134] on span "keep on racing" at bounding box center [47, 132] width 28 height 5
click at [63, 163] on pre "time isn't cheap" at bounding box center [122, 164] width 181 height 5
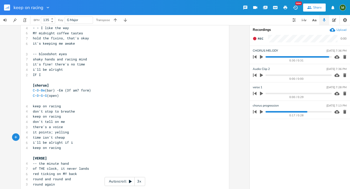
scroll to position [45, 0]
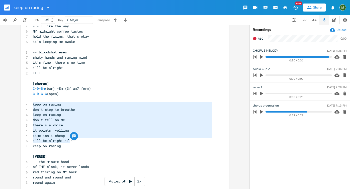
type textarea "keep on racing don't stop to breathe keep on racing don't tell on me there's a …"
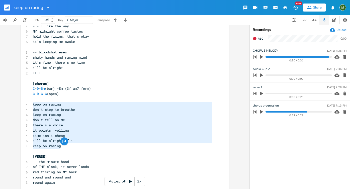
drag, startPoint x: 32, startPoint y: 104, endPoint x: 70, endPoint y: 144, distance: 55.4
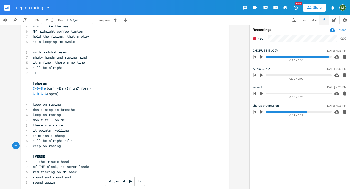
click at [70, 144] on pre "keep on racing" at bounding box center [122, 145] width 181 height 5
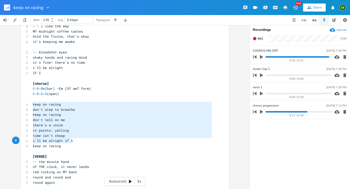
type textarea "keep on racing don't stop to breathe keep on racing don't tell on me there's a …"
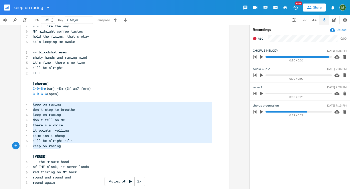
drag, startPoint x: 31, startPoint y: 105, endPoint x: 82, endPoint y: 146, distance: 65.9
click at [48, 99] on pre "​" at bounding box center [122, 98] width 181 height 5
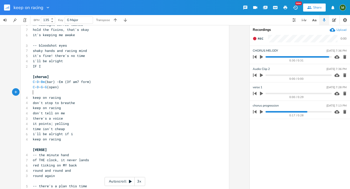
scroll to position [54, 0]
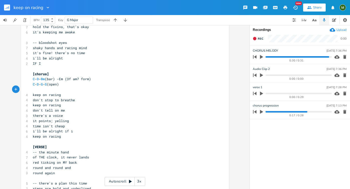
click at [55, 103] on span "keep on racing" at bounding box center [47, 105] width 28 height 5
type textarea "n racing"
drag, startPoint x: 58, startPoint y: 137, endPoint x: 43, endPoint y: 134, distance: 14.8
click at [43, 134] on span "keep on racing" at bounding box center [47, 136] width 28 height 5
click at [54, 102] on pre "keep on racing" at bounding box center [122, 104] width 181 height 5
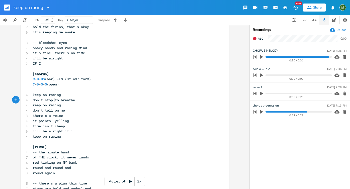
click at [53, 93] on span "keep on racing" at bounding box center [47, 94] width 28 height 5
click at [71, 95] on pre "keep on racing" at bounding box center [122, 94] width 181 height 5
click at [25, 21] on icon "button" at bounding box center [25, 20] width 5 height 5
click at [53, 22] on icon at bounding box center [52, 21] width 2 height 1
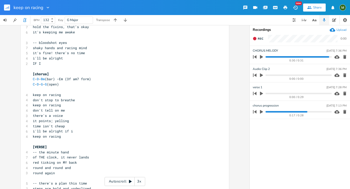
click at [53, 22] on icon at bounding box center [52, 21] width 2 height 1
type input "130"
click at [53, 22] on icon at bounding box center [52, 21] width 2 height 1
click at [29, 22] on button "button" at bounding box center [25, 20] width 10 height 10
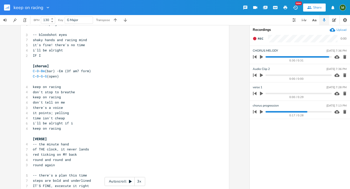
scroll to position [65, 0]
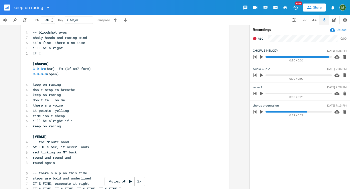
click at [60, 126] on pre "keep on racing" at bounding box center [122, 125] width 181 height 5
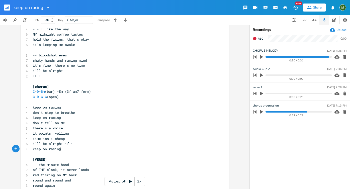
scroll to position [43, 0]
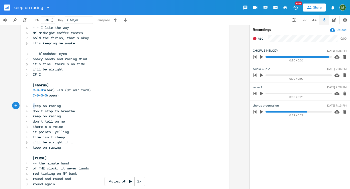
type textarea "keep on racing"
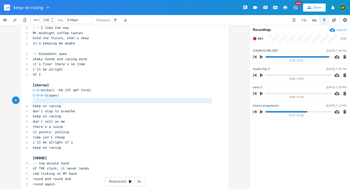
type textarea "keep on racing"
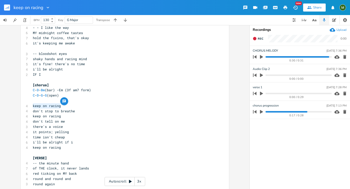
drag, startPoint x: 31, startPoint y: 105, endPoint x: 63, endPoint y: 106, distance: 32.3
click at [63, 106] on pre "keep on racing" at bounding box center [122, 105] width 181 height 5
click at [45, 131] on span "it points; yelling" at bounding box center [51, 131] width 36 height 5
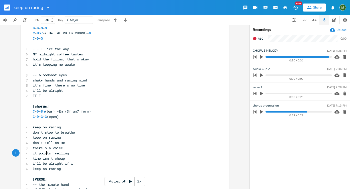
scroll to position [27, 0]
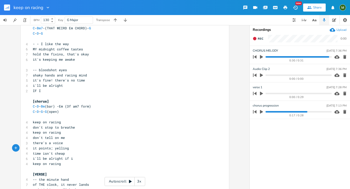
click at [61, 153] on span "time isn't cheap" at bounding box center [49, 153] width 32 height 5
click at [64, 153] on pre "time isn't cheap" at bounding box center [122, 153] width 181 height 5
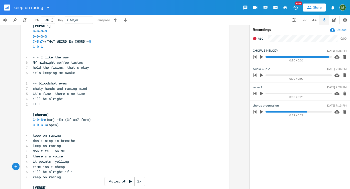
scroll to position [13, 0]
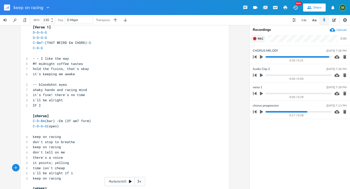
click at [257, 40] on button "Rec" at bounding box center [257, 39] width 15 height 8
click at [257, 40] on button "End" at bounding box center [257, 39] width 15 height 8
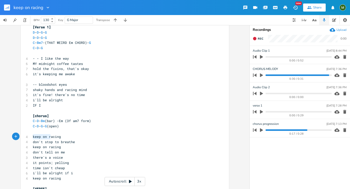
type textarea "keep on racing"
click at [74, 145] on pre "keep on racing" at bounding box center [122, 146] width 181 height 5
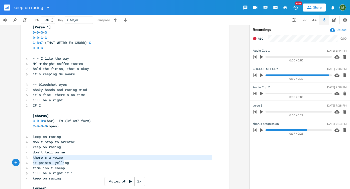
type textarea "there's a voice it points; yelling time isn't cheap"
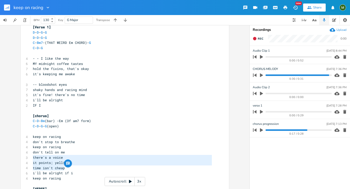
drag, startPoint x: 31, startPoint y: 156, endPoint x: 65, endPoint y: 166, distance: 35.2
click at [65, 166] on div "button" at bounding box center [68, 163] width 8 height 8
click at [73, 118] on span "C - D - Bm (bar) -Em (3f am7 form)" at bounding box center [62, 120] width 58 height 5
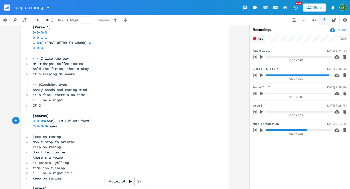
click at [256, 37] on icon "button" at bounding box center [254, 39] width 4 height 4
click at [258, 38] on span "End" at bounding box center [260, 39] width 6 height 4
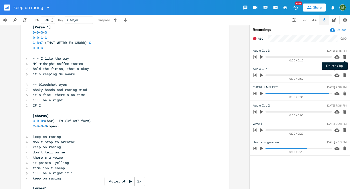
click at [344, 55] on icon "button" at bounding box center [344, 57] width 3 height 4
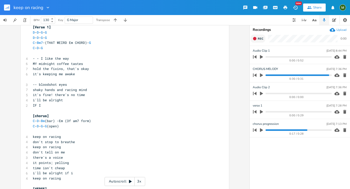
click at [255, 39] on icon "button" at bounding box center [254, 38] width 3 height 3
click at [255, 39] on rect "button" at bounding box center [254, 38] width 3 height 3
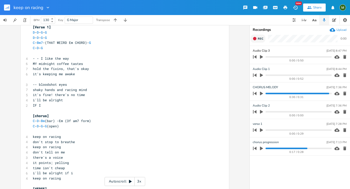
click at [135, 100] on pre "i'll be alright" at bounding box center [122, 99] width 181 height 5
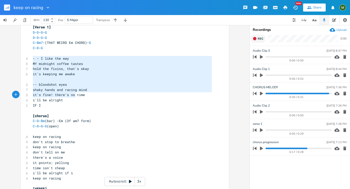
type textarea "- - I like the way MY midnight coffee tastes hold the fixins, that's okay it's …"
drag, startPoint x: 30, startPoint y: 59, endPoint x: 77, endPoint y: 97, distance: 60.7
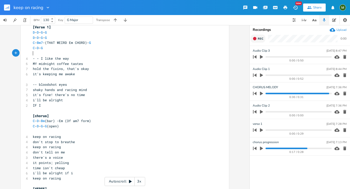
click at [53, 53] on pre "​" at bounding box center [122, 53] width 181 height 5
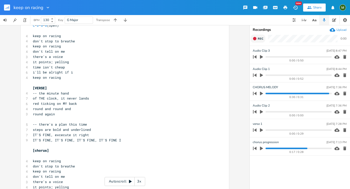
scroll to position [116, 0]
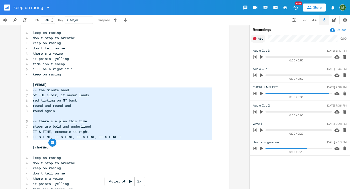
type textarea "-- the minute hand of THE clock, it never lands red ticking on MY back round an…"
drag, startPoint x: 31, startPoint y: 91, endPoint x: 120, endPoint y: 138, distance: 101.6
click at [120, 138] on div "[Verse 1] D - D - G - G D - D - G - G C - Bm7 -(THAT WEIRD Em CHORD)- G C - D -…" at bounding box center [122, 134] width 181 height 427
click at [58, 128] on pre "steps are bold and underlined" at bounding box center [122, 126] width 181 height 5
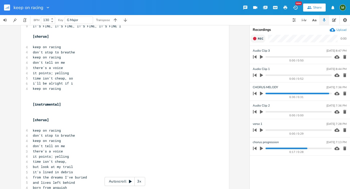
scroll to position [227, 0]
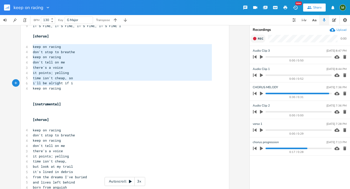
type textarea "keep on racing don't stop to breathe keep on racing don't tell on me there's a …"
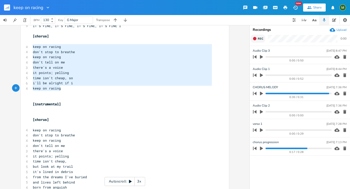
click at [59, 86] on div "keep on racing don't stop to breathe keep on racing don't tell on me there's a …" at bounding box center [125, 22] width 208 height 443
click at [60, 90] on pre "keep on racing" at bounding box center [122, 88] width 181 height 5
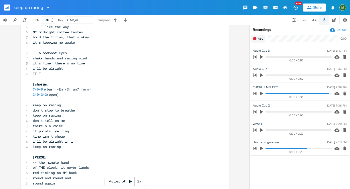
scroll to position [0, 0]
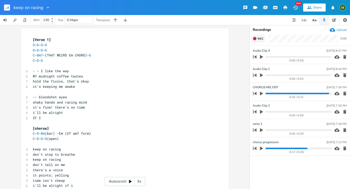
click at [46, 90] on pre "​" at bounding box center [122, 91] width 181 height 5
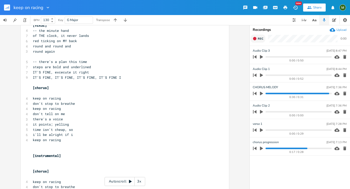
scroll to position [178, 0]
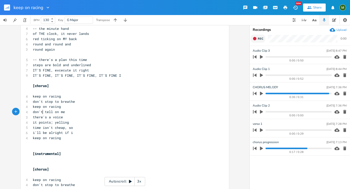
click at [42, 110] on span "don't tell on me" at bounding box center [49, 111] width 32 height 5
type textarea "g"
drag, startPoint x: 60, startPoint y: 135, endPoint x: 57, endPoint y: 139, distance: 5.0
click at [57, 139] on pre "keep on racing" at bounding box center [122, 137] width 181 height 5
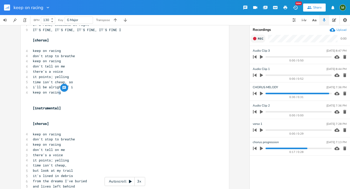
scroll to position [227, 0]
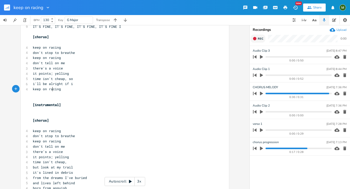
click at [52, 88] on span "keep on racing" at bounding box center [47, 89] width 28 height 5
click at [41, 89] on span "keep on racing" at bounding box center [47, 89] width 28 height 5
click at [40, 160] on span "time isn't cheap," at bounding box center [50, 162] width 34 height 5
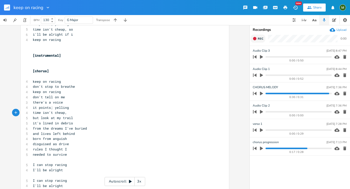
scroll to position [285, 0]
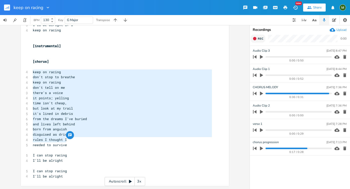
type textarea "keep on racing don't stop to breathe keep on racing don't tell on me there's a …"
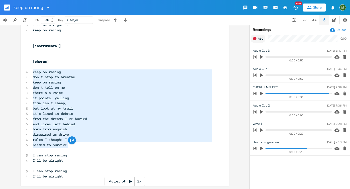
drag, startPoint x: 31, startPoint y: 71, endPoint x: 82, endPoint y: 143, distance: 87.7
click at [73, 125] on pre "and lives left behind" at bounding box center [122, 123] width 181 height 5
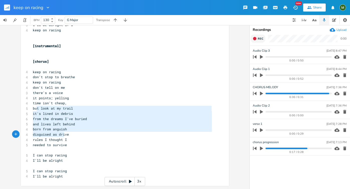
type textarea "t look at my trail it's lined in debris from the dreams I've buried and lives l…"
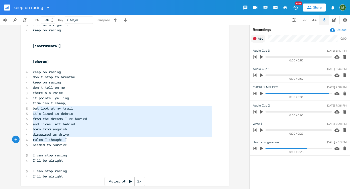
drag, startPoint x: 36, startPoint y: 109, endPoint x: 69, endPoint y: 141, distance: 45.9
click at [71, 143] on pre "needed to survive" at bounding box center [122, 144] width 181 height 5
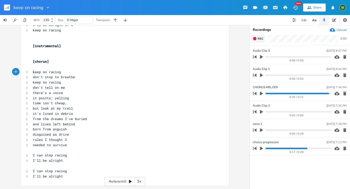
type textarea "keep on racing"
drag, startPoint x: 31, startPoint y: 72, endPoint x: 64, endPoint y: 72, distance: 32.3
click at [64, 72] on pre "keep on racing" at bounding box center [122, 71] width 181 height 5
click at [42, 100] on span "it points; yelling" at bounding box center [51, 98] width 36 height 5
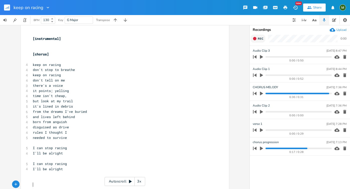
scroll to position [294, 0]
type textarea "at leas i"
type textarea "t i covered goun"
type textarea "r"
type textarea "round"
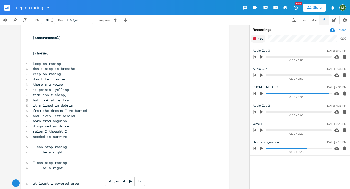
scroll to position [0, 9]
click at [32, 183] on pre "at least i covered ground" at bounding box center [122, 183] width 181 height 5
type textarea "**"
click at [85, 173] on pre "​" at bounding box center [122, 172] width 181 height 5
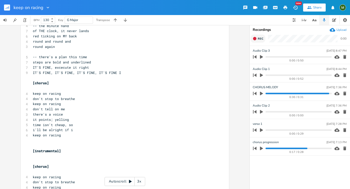
scroll to position [0, 0]
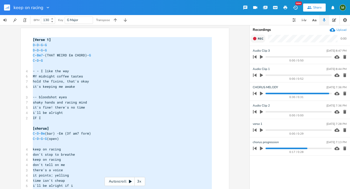
drag, startPoint x: 89, startPoint y: 182, endPoint x: 27, endPoint y: 34, distance: 160.8
type textarea "[Verse 1] D-D-G-G D-D-G-G C-Bm7-(THAT WEIRD Em CHORD)-G C-D-G - - I like the wa…"
click at [101, 95] on pre "-- bloodshot eyes" at bounding box center [122, 96] width 181 height 5
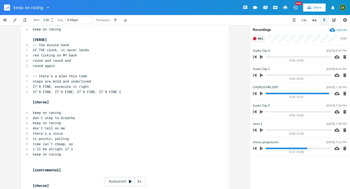
scroll to position [301, 0]
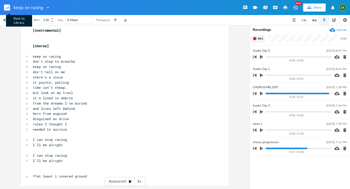
click at [7, 7] on rect "button" at bounding box center [7, 8] width 6 height 6
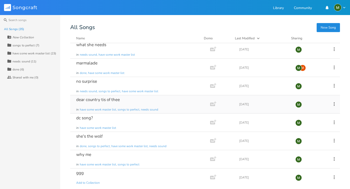
scroll to position [30, 0]
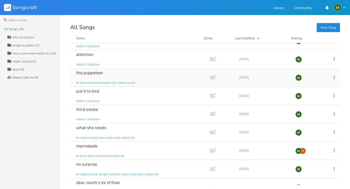
click at [90, 75] on div "the puppeteer" at bounding box center [89, 73] width 27 height 4
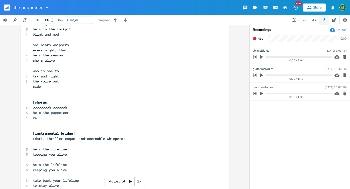
scroll to position [290, 0]
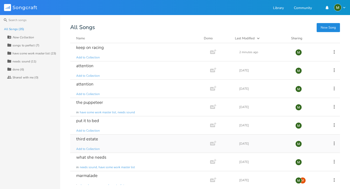
click at [90, 137] on div "third estate" at bounding box center [87, 139] width 22 height 4
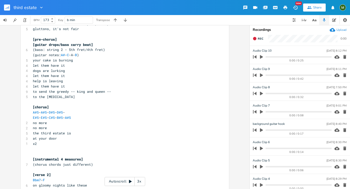
scroll to position [225, 0]
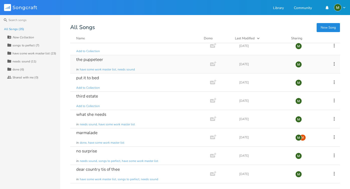
scroll to position [46, 0]
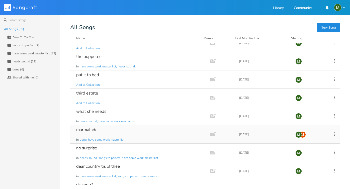
click at [88, 131] on div "marmalade" at bounding box center [86, 129] width 21 height 4
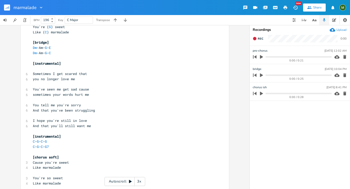
scroll to position [608, 0]
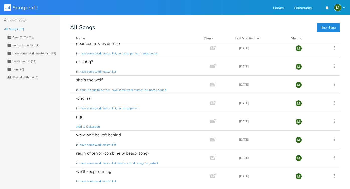
scroll to position [169, 0]
click at [97, 136] on div "we won't be left behind" at bounding box center [98, 134] width 45 height 4
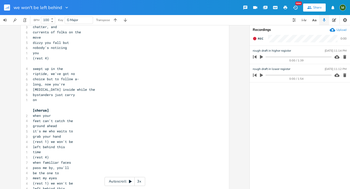
scroll to position [499, 0]
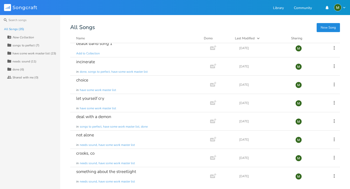
scroll to position [323, 0]
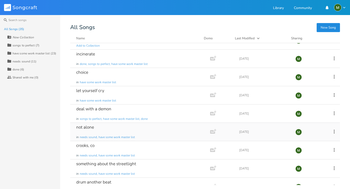
click at [89, 130] on div "not alone in needs sound, have some work master list" at bounding box center [139, 132] width 126 height 18
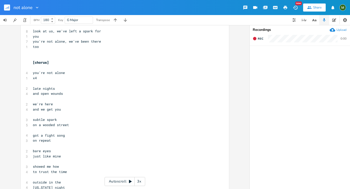
scroll to position [483, 0]
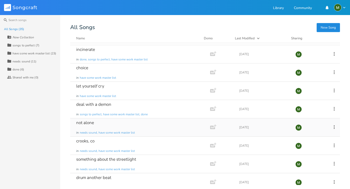
scroll to position [346, 0]
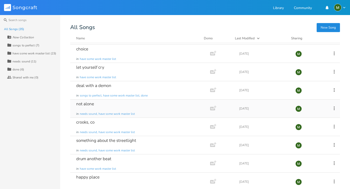
click at [107, 107] on div "not alone in needs sound, have some work master list" at bounding box center [139, 108] width 126 height 18
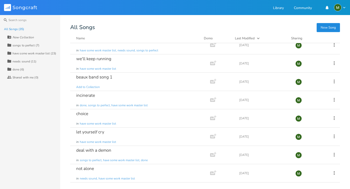
scroll to position [255, 0]
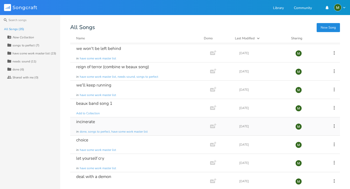
click at [109, 120] on div "incinerate in done, songs to perfect, have some work master list" at bounding box center [139, 126] width 126 height 18
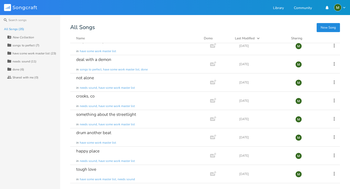
scroll to position [375, 0]
